Goal: Use online tool/utility: Utilize a website feature to perform a specific function

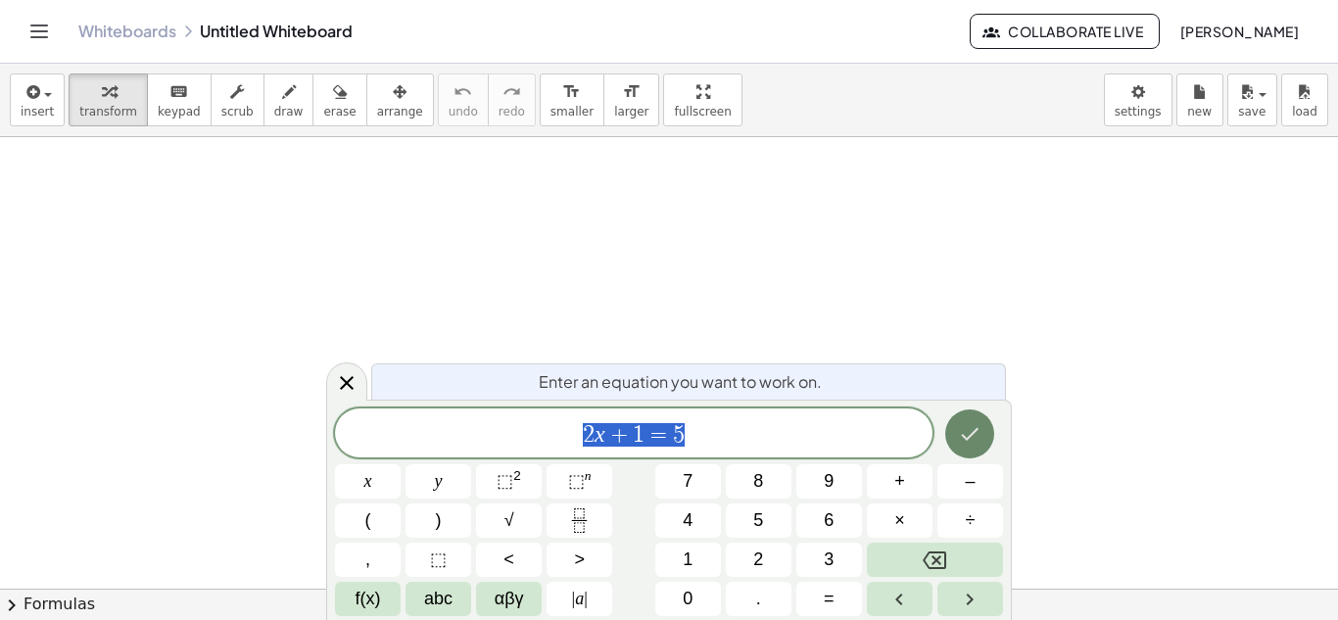
click at [972, 442] on icon "Done" at bounding box center [970, 434] width 24 height 24
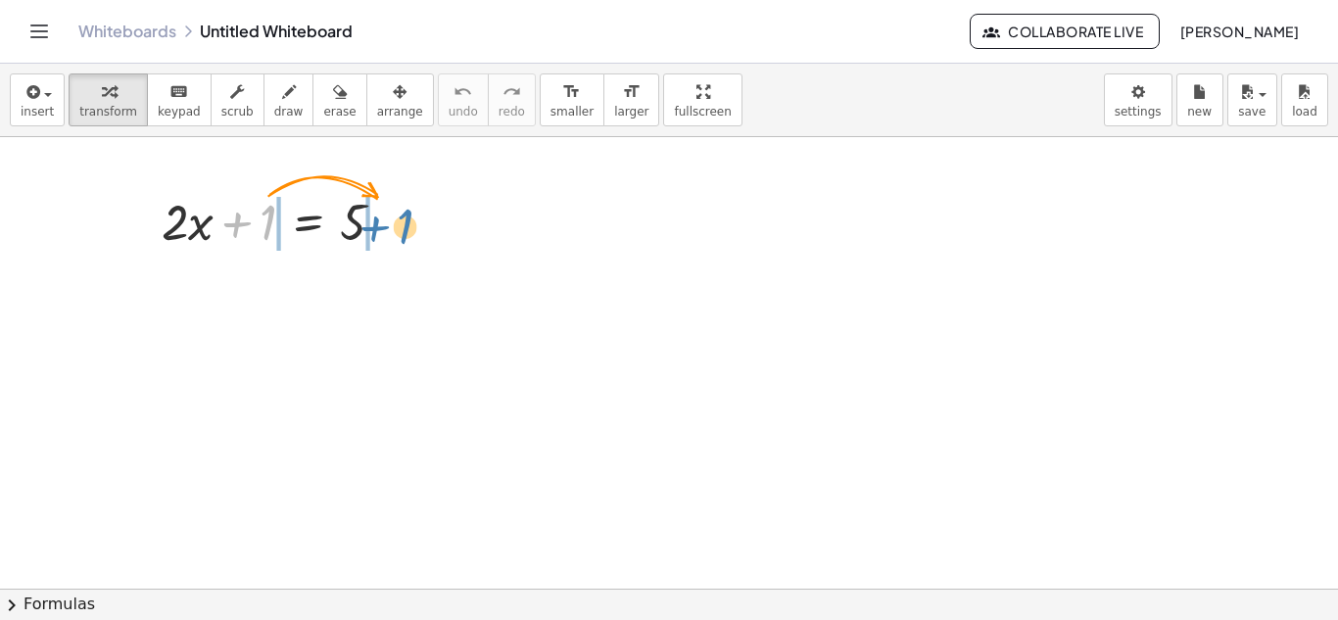
drag, startPoint x: 262, startPoint y: 227, endPoint x: 399, endPoint y: 231, distance: 137.2
click at [399, 231] on div at bounding box center [281, 220] width 259 height 67
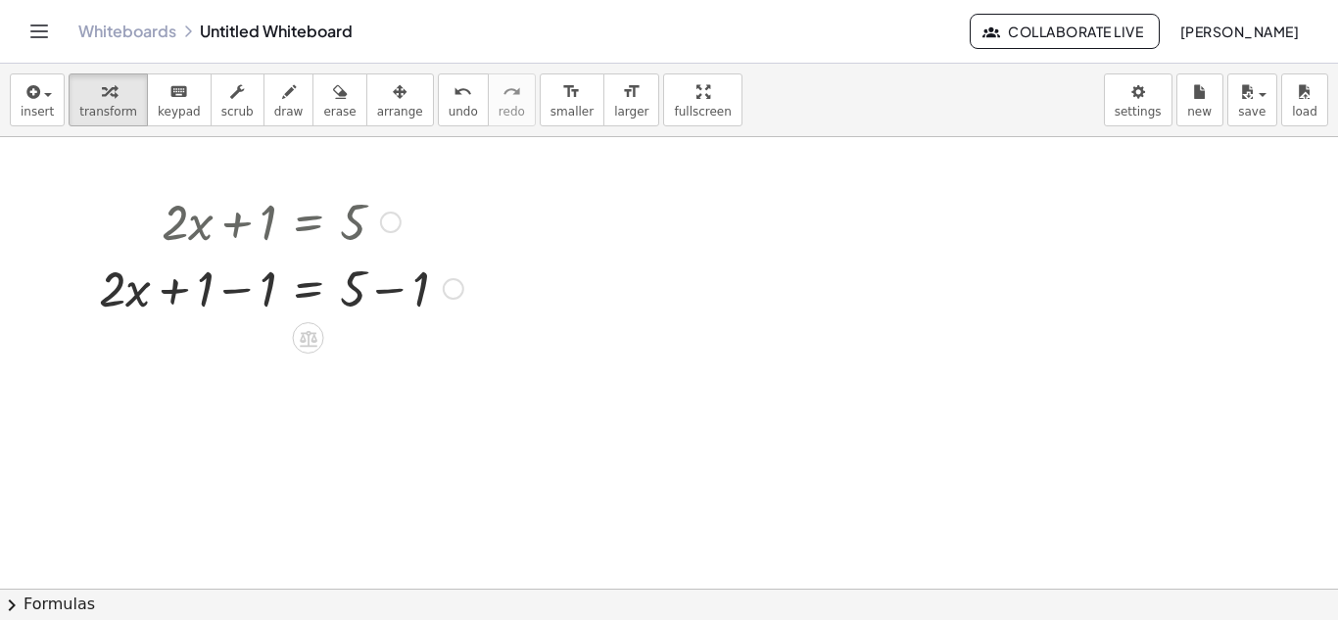
click at [381, 290] on div at bounding box center [281, 287] width 384 height 67
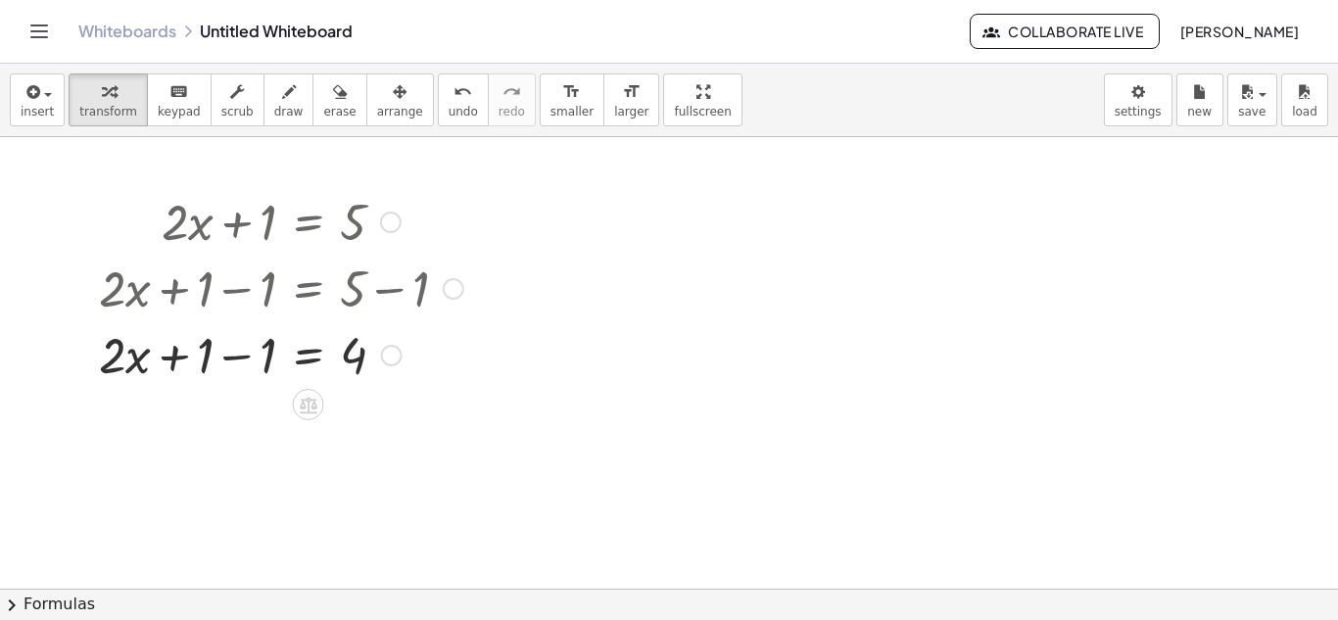
click at [238, 361] on div at bounding box center [281, 353] width 384 height 67
drag, startPoint x: 235, startPoint y: 354, endPoint x: 379, endPoint y: 404, distance: 152.4
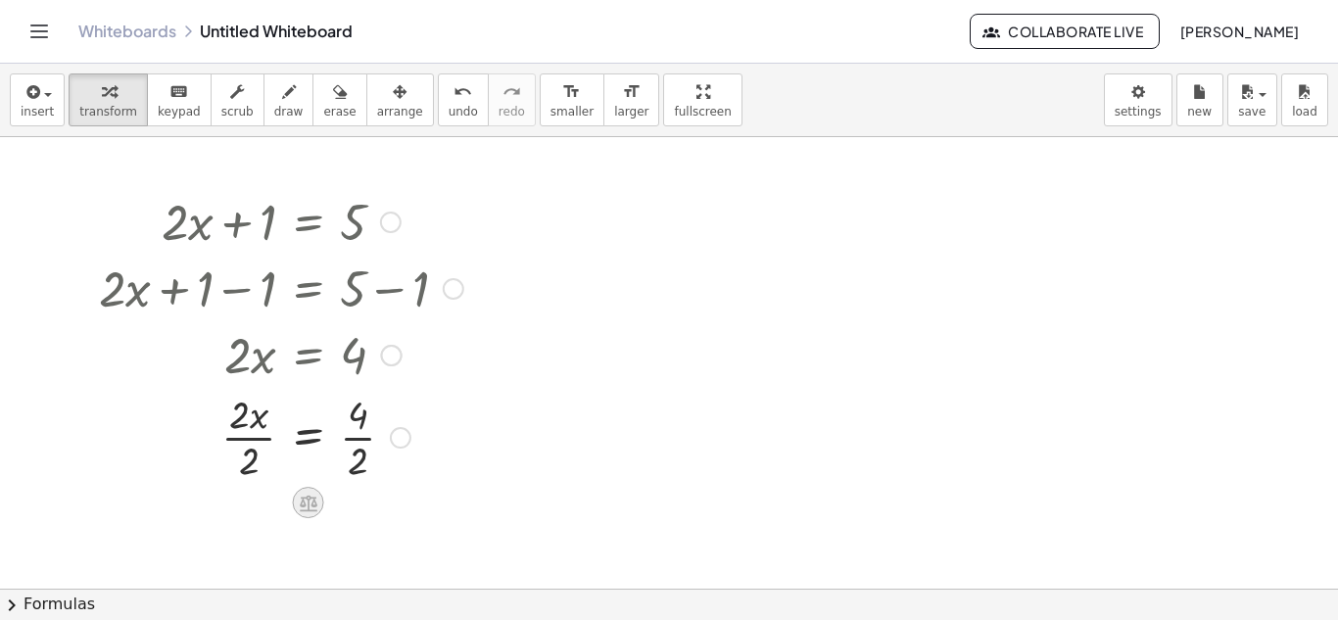
click at [307, 500] on icon at bounding box center [309, 503] width 18 height 17
click at [335, 503] on div "÷" at bounding box center [347, 502] width 31 height 31
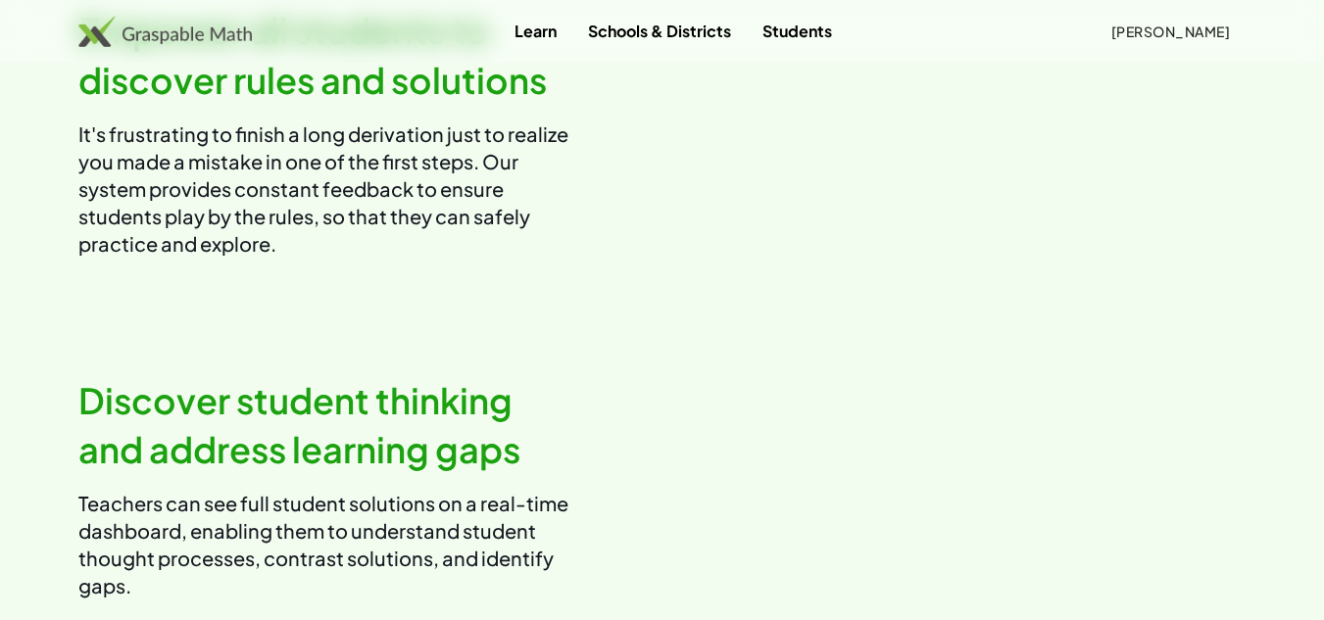
scroll to position [2057, 0]
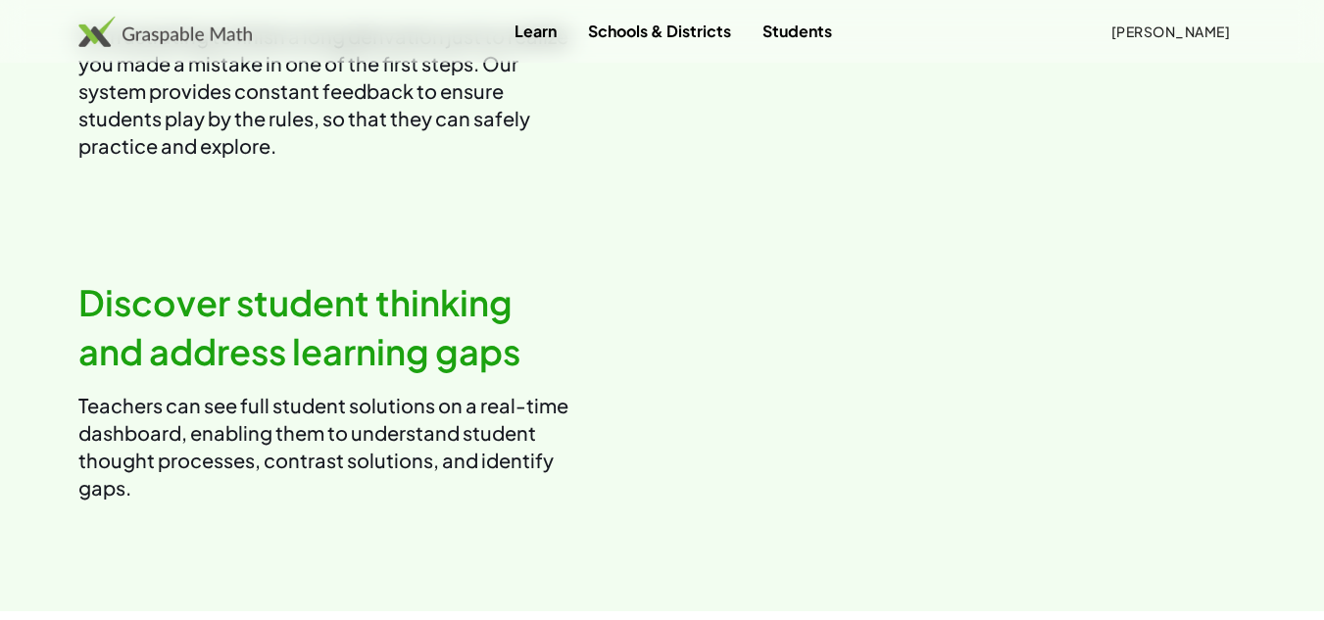
drag, startPoint x: 837, startPoint y: 24, endPoint x: 820, endPoint y: 84, distance: 62.0
click at [837, 24] on link "Students" at bounding box center [796, 31] width 101 height 36
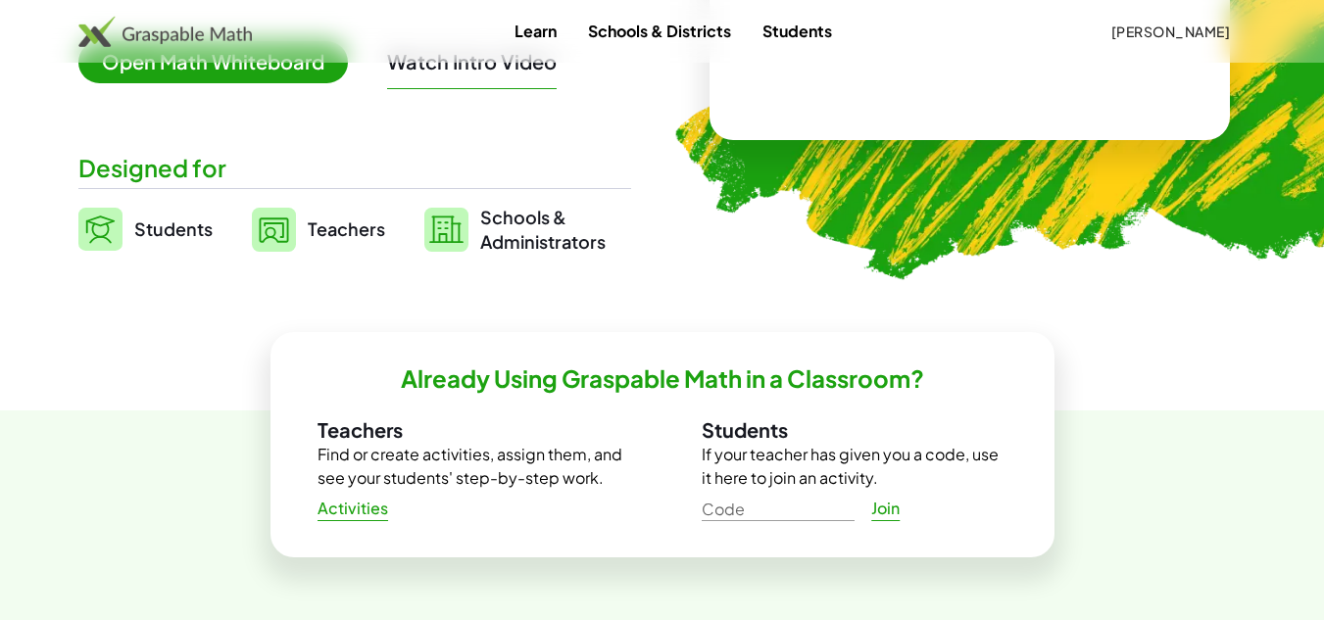
scroll to position [357, 0]
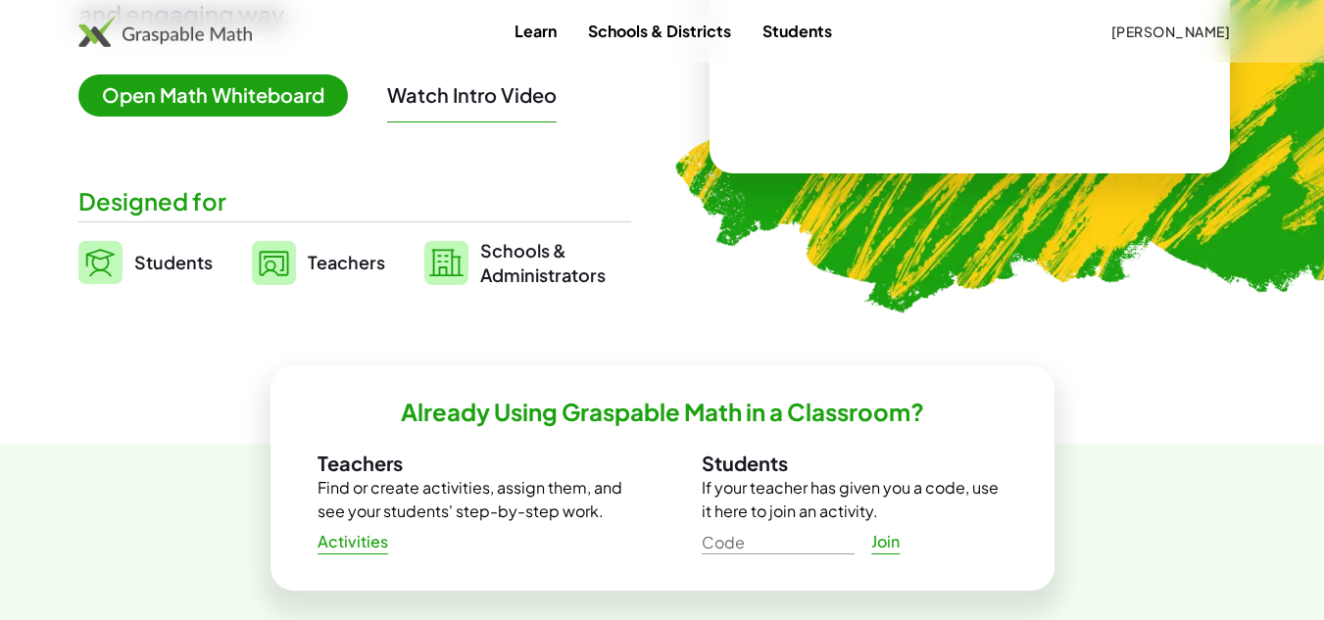
click at [656, 34] on link "Schools & Districts" at bounding box center [659, 31] width 174 height 36
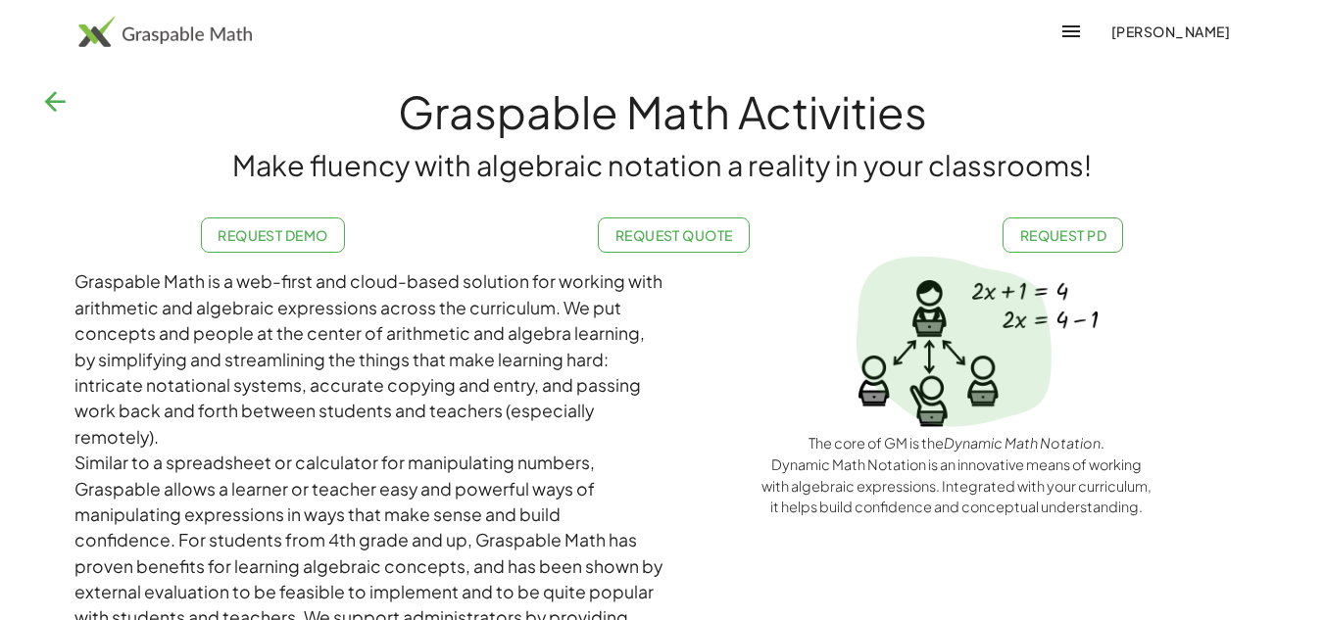
click at [272, 226] on span "Request Demo" at bounding box center [272, 235] width 111 height 18
click at [51, 126] on h1 "Graspable Math Activities" at bounding box center [662, 111] width 1324 height 66
click at [50, 105] on icon "button" at bounding box center [54, 101] width 31 height 31
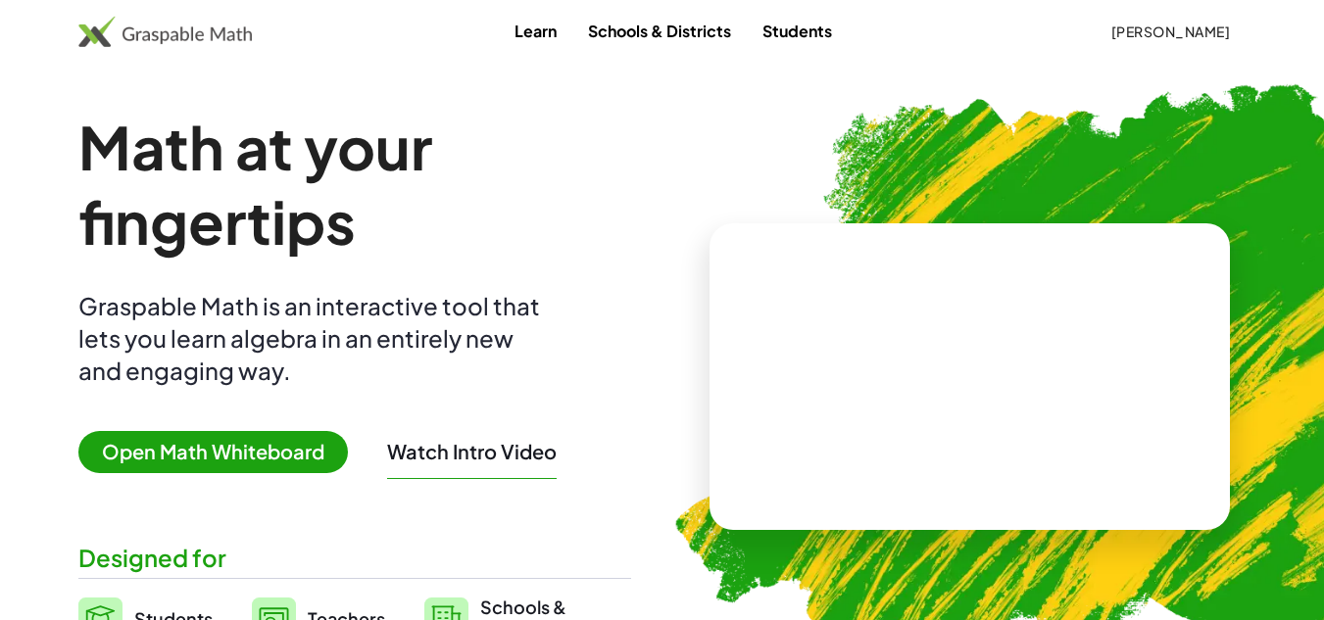
scroll to position [357, 0]
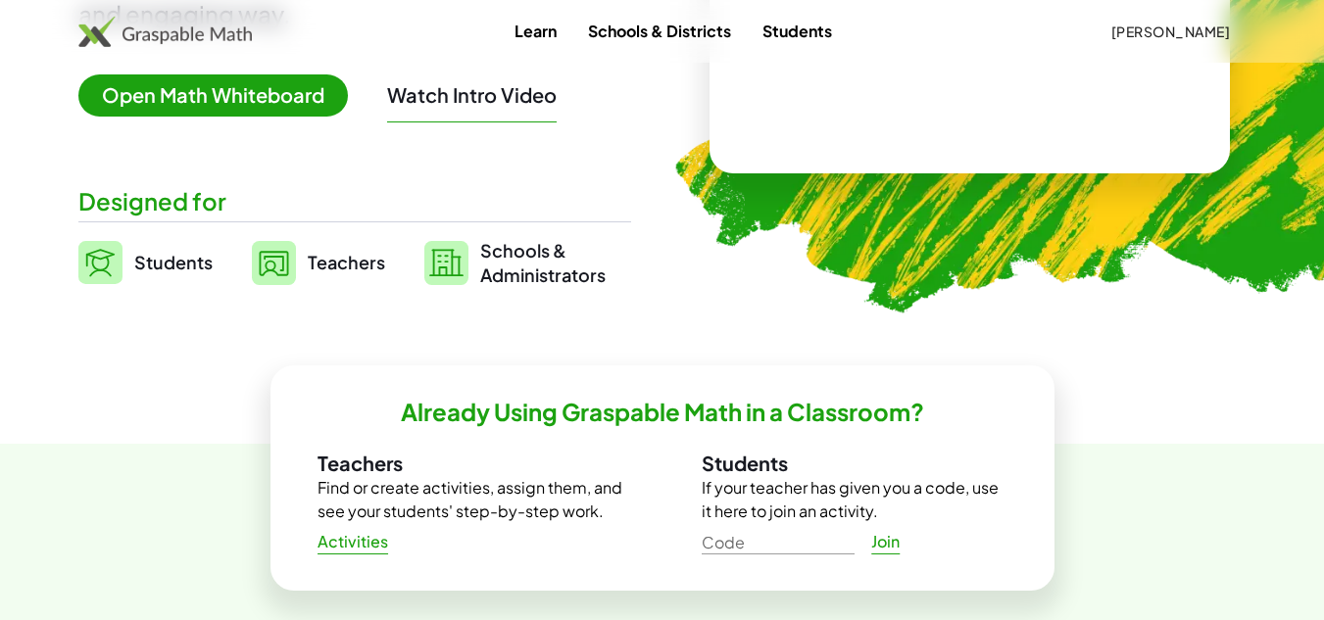
drag, startPoint x: 557, startPoint y: 41, endPoint x: 569, endPoint y: 48, distance: 13.6
click at [557, 41] on link "Learn" at bounding box center [535, 31] width 73 height 36
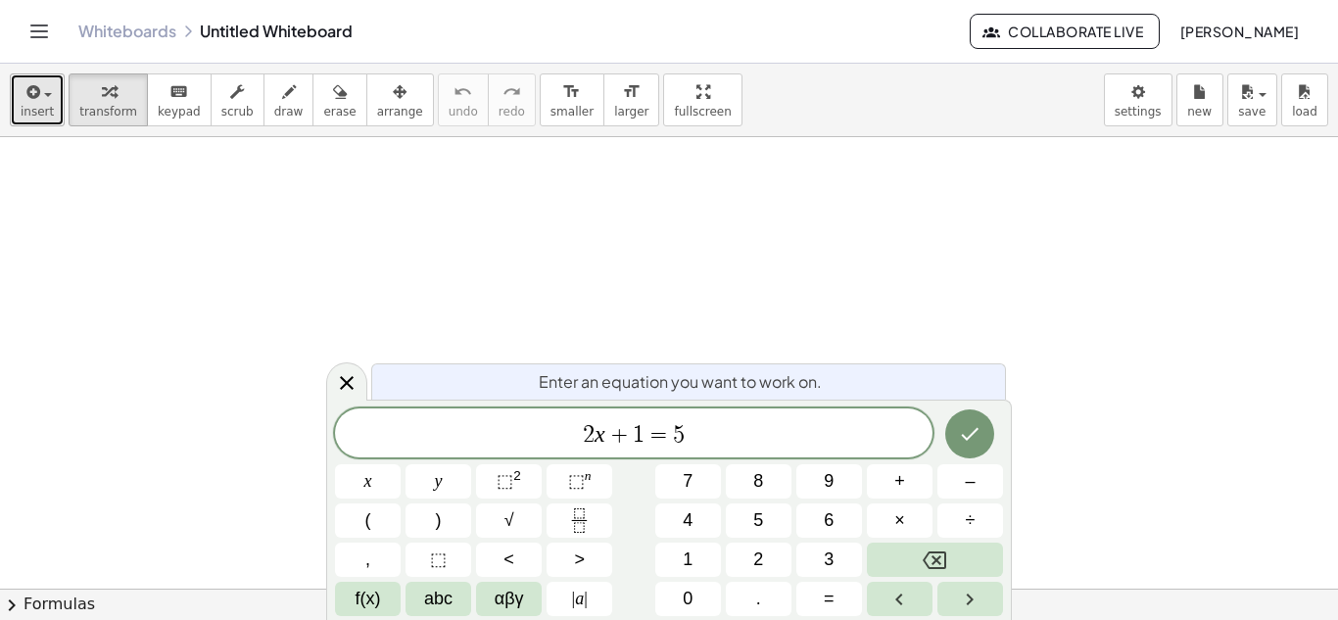
click at [41, 93] on div "button" at bounding box center [37, 91] width 33 height 24
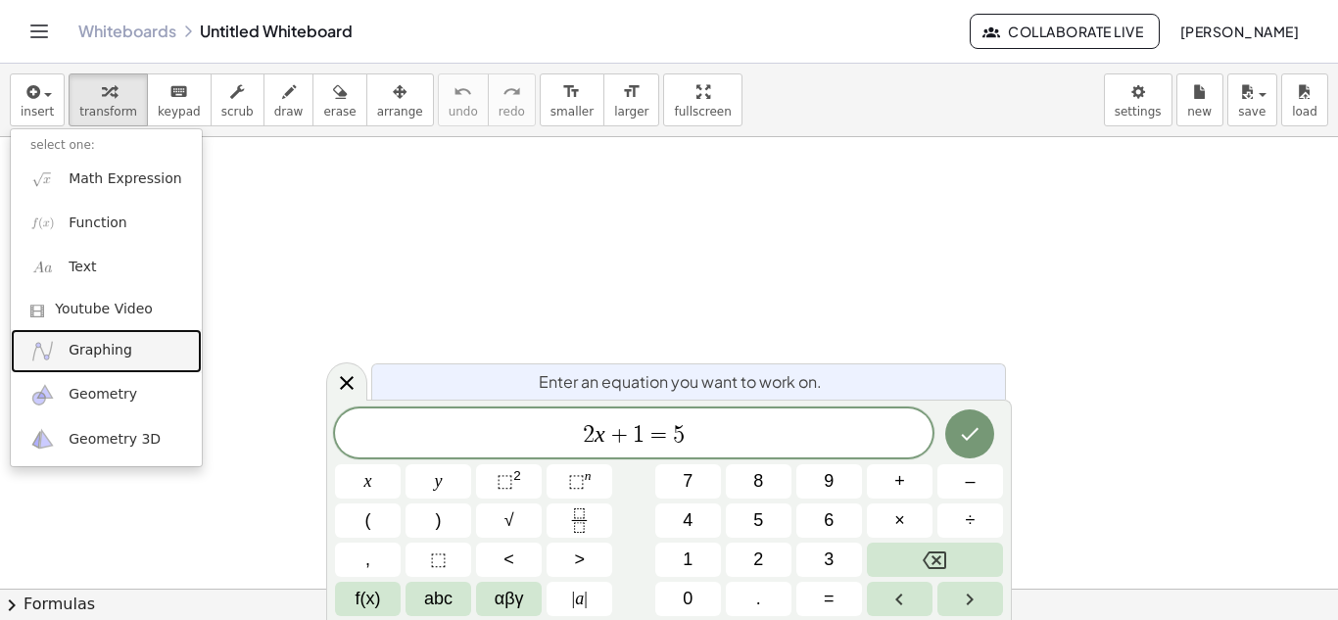
click at [115, 341] on span "Graphing" at bounding box center [101, 351] width 64 height 20
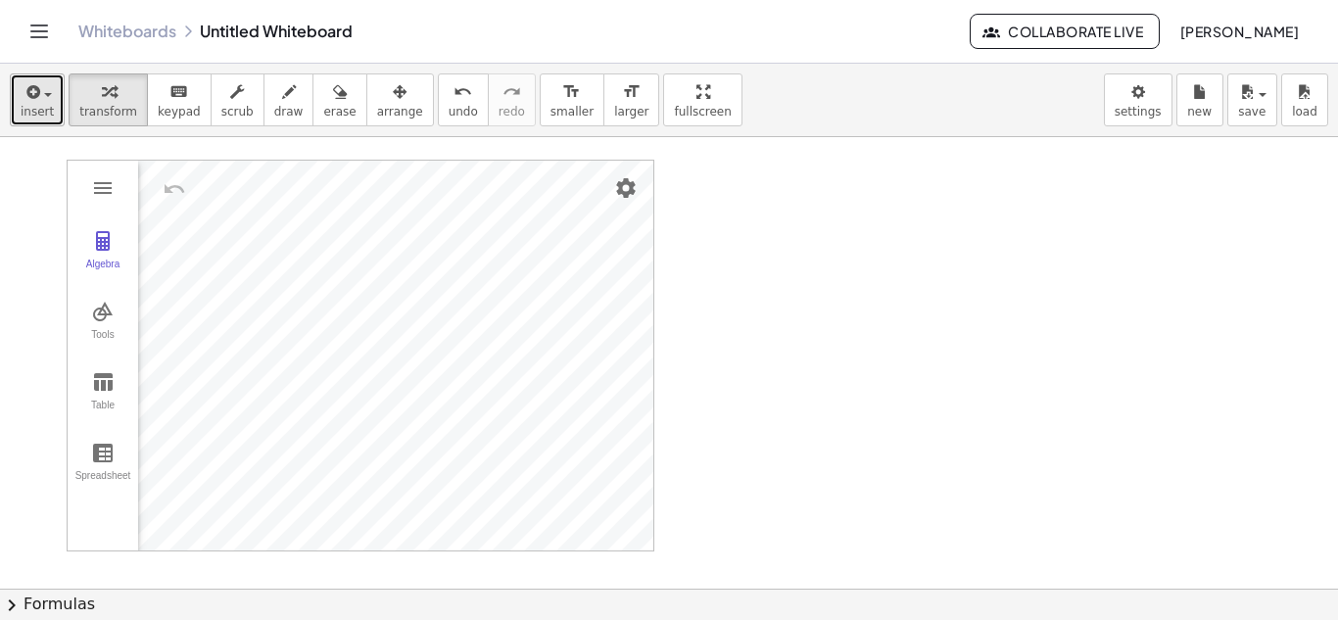
click at [43, 109] on span "insert" at bounding box center [37, 112] width 33 height 14
